Goal: Transaction & Acquisition: Obtain resource

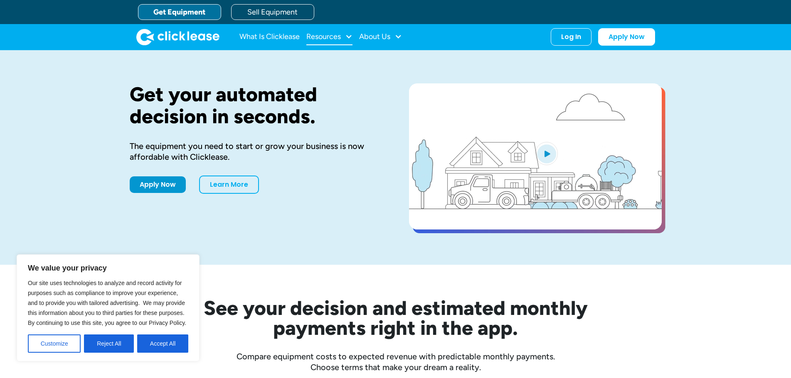
click at [350, 36] on div at bounding box center [348, 36] width 7 height 7
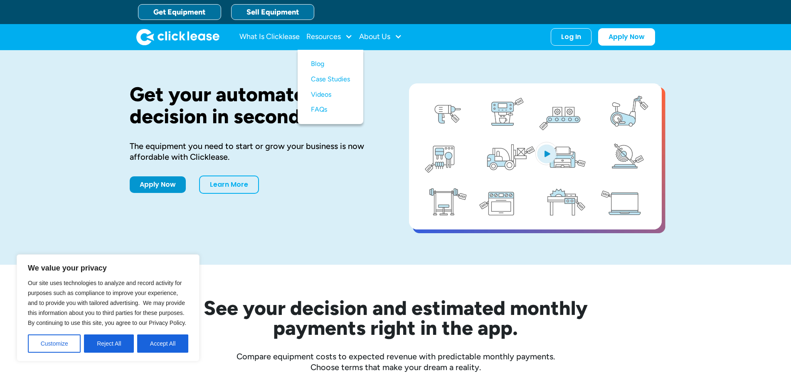
click at [255, 18] on link "Sell Equipment" at bounding box center [272, 12] width 83 height 16
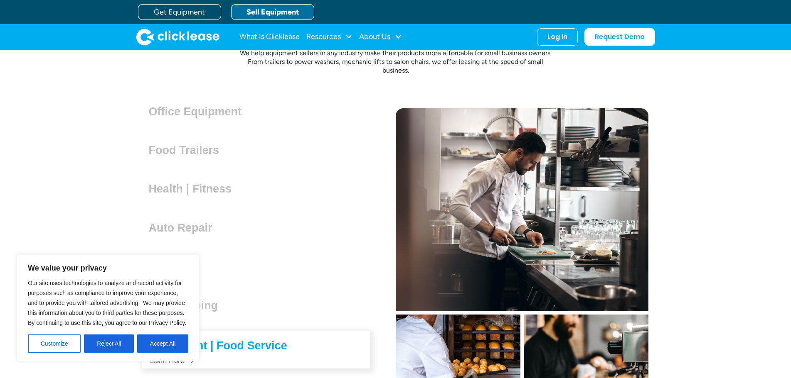
scroll to position [2244, 0]
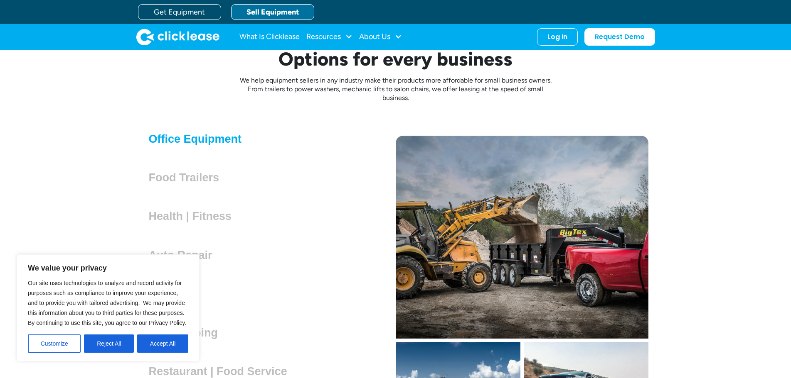
click at [192, 143] on h3 "Office Equipment" at bounding box center [199, 139] width 100 height 12
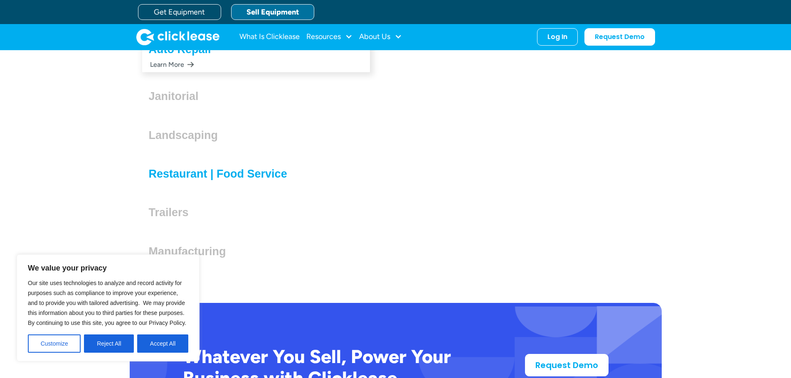
scroll to position [2450, 0]
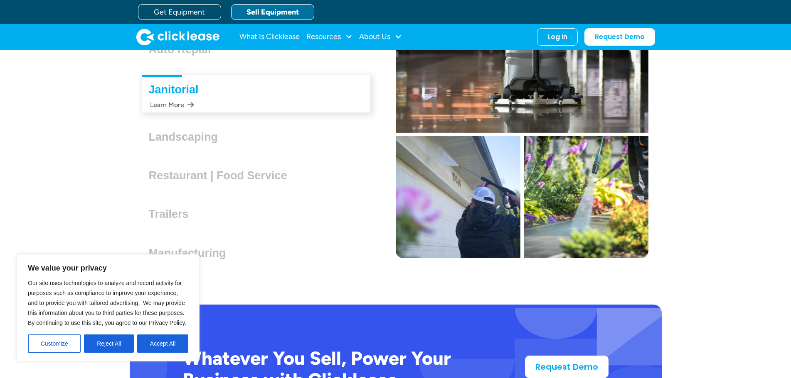
click at [177, 88] on h3 "Janitorial" at bounding box center [177, 90] width 57 height 12
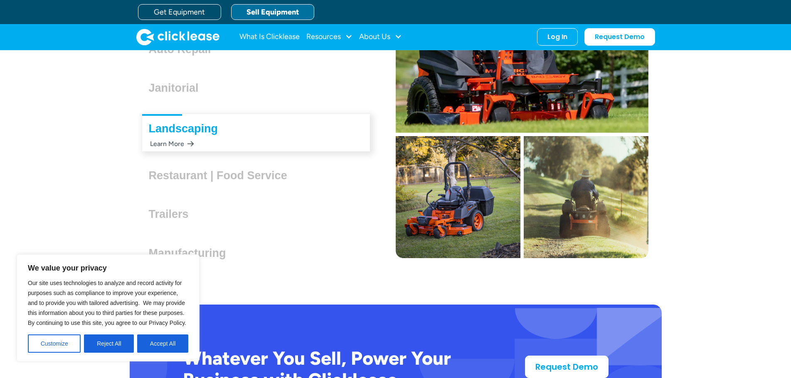
click at [179, 145] on div "Learn More" at bounding box center [171, 144] width 45 height 16
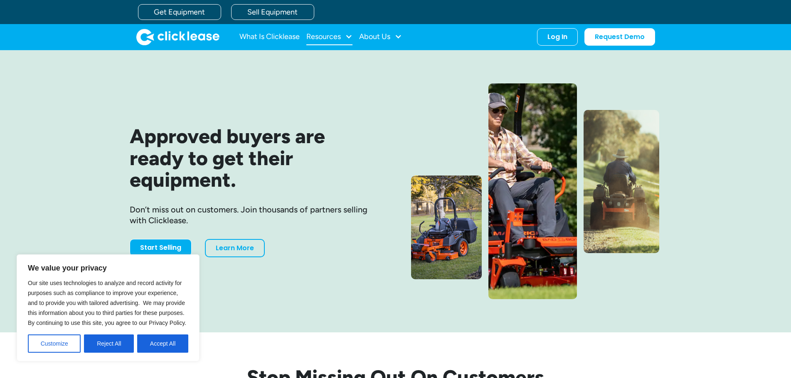
click at [350, 30] on div "Resources" at bounding box center [329, 37] width 46 height 17
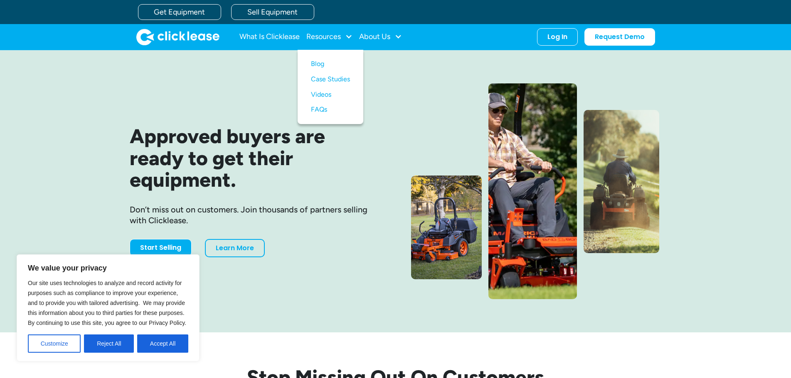
click at [366, 113] on div "Approved buyers are ready to get their equipment. Don’t miss out on customers. …" at bounding box center [396, 192] width 532 height 216
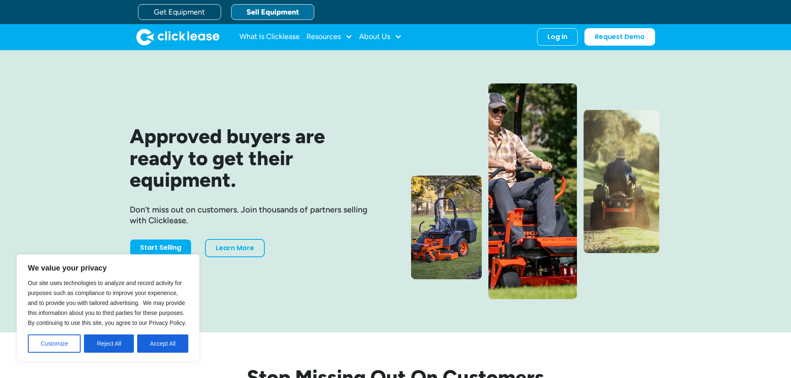
click at [263, 11] on link "Sell Equipment" at bounding box center [272, 12] width 83 height 16
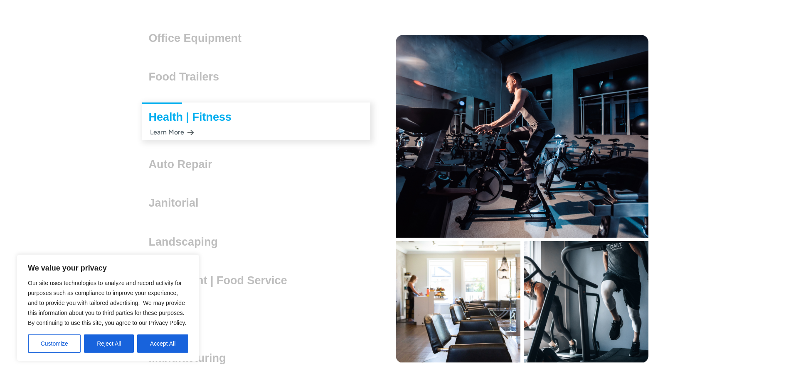
scroll to position [2368, 0]
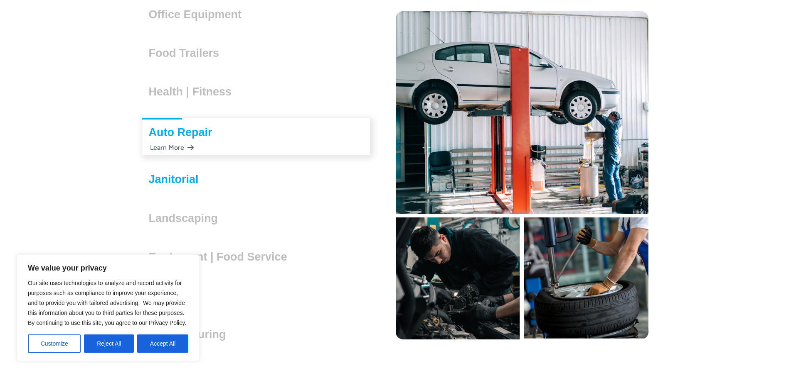
click at [160, 179] on h3 "Janitorial" at bounding box center [177, 179] width 57 height 12
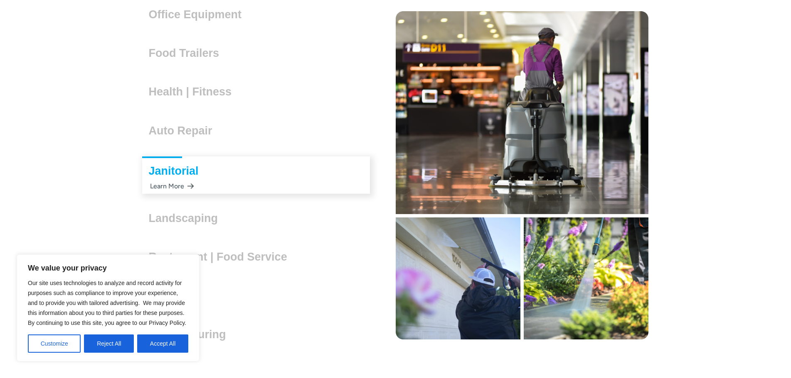
click at [152, 173] on h3 "Janitorial" at bounding box center [177, 171] width 57 height 12
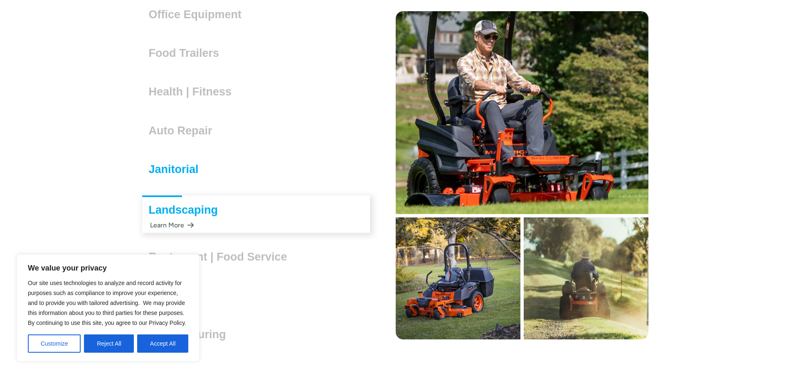
click at [156, 168] on h3 "Janitorial" at bounding box center [177, 169] width 57 height 12
click at [180, 166] on h3 "Janitorial" at bounding box center [177, 169] width 57 height 12
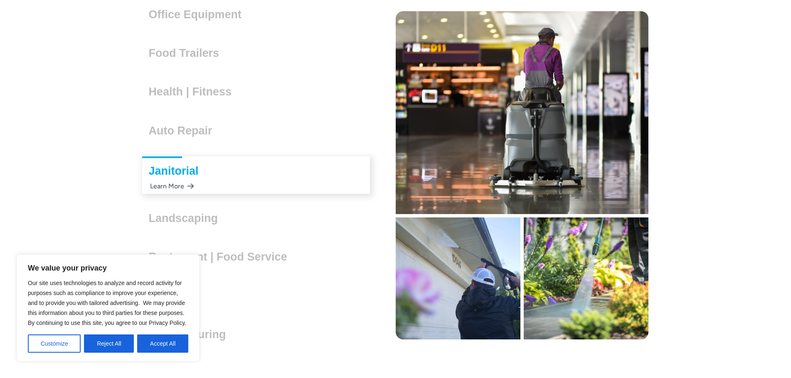
click at [193, 185] on div "Learn More" at bounding box center [171, 186] width 45 height 16
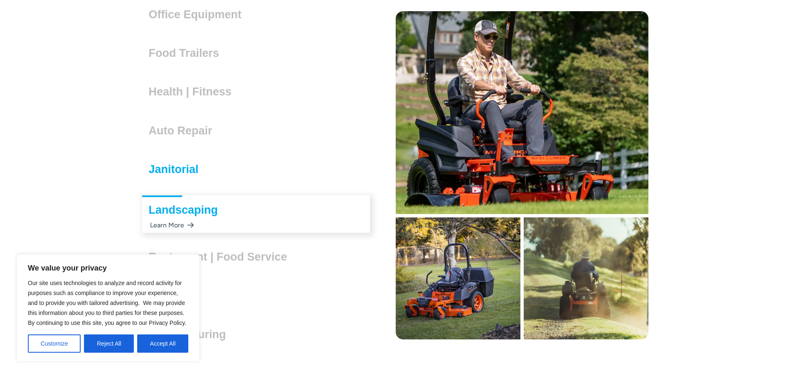
click at [185, 176] on h3 "Janitorial" at bounding box center [177, 169] width 57 height 12
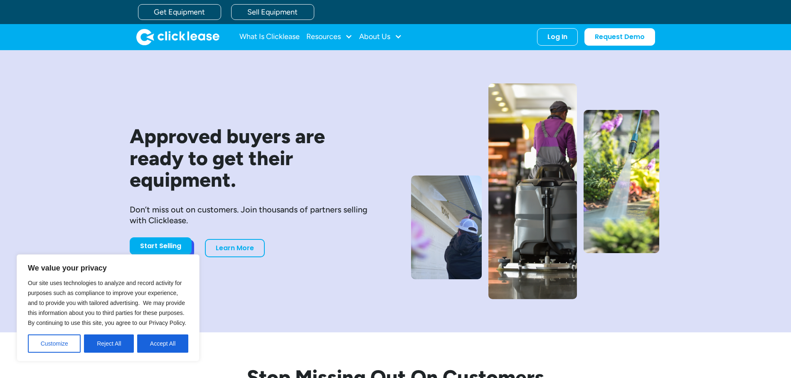
click at [159, 245] on link "Start Selling" at bounding box center [161, 246] width 62 height 17
